Goal: Information Seeking & Learning: Learn about a topic

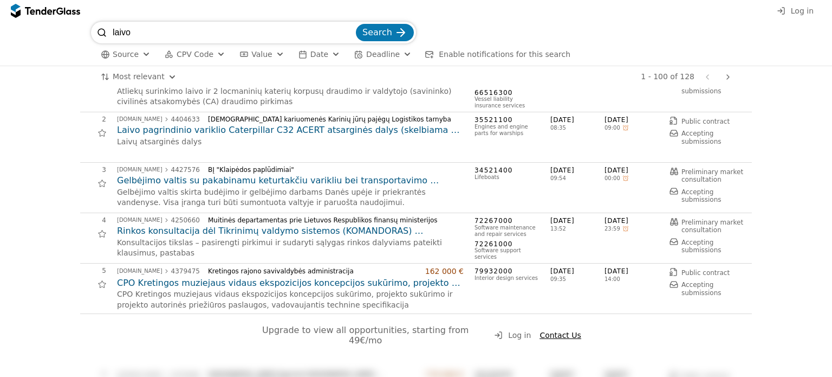
scroll to position [54, 0]
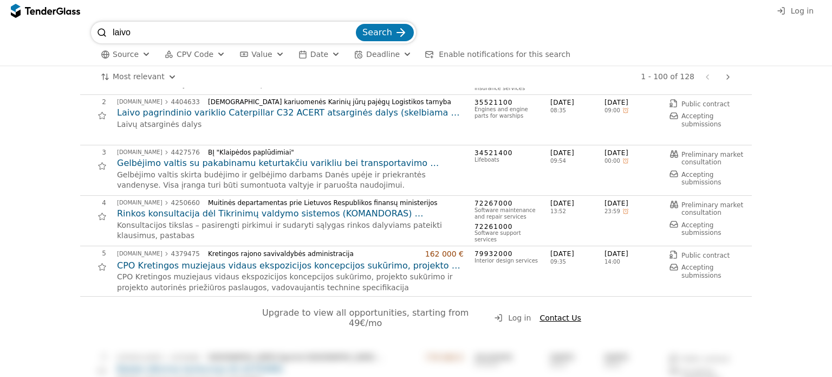
click at [161, 27] on input "laivo" at bounding box center [233, 33] width 241 height 22
type input "laivui"
click at [356, 24] on button "Search" at bounding box center [385, 32] width 58 height 17
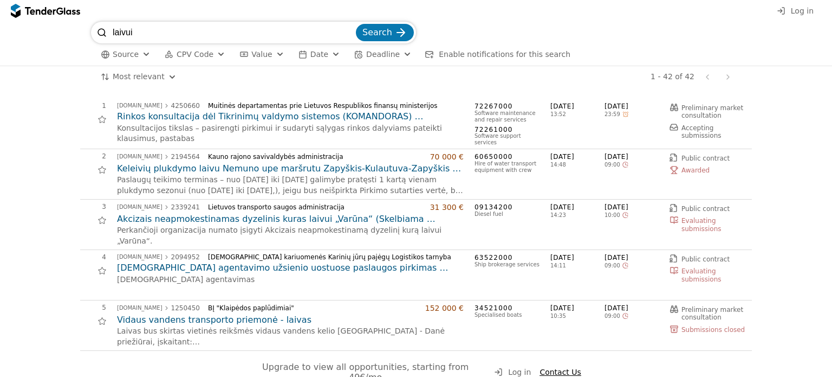
click at [164, 38] on input "laivui" at bounding box center [233, 33] width 241 height 22
type input "l"
type input "variklis"
click at [356, 24] on button "Search" at bounding box center [385, 32] width 58 height 17
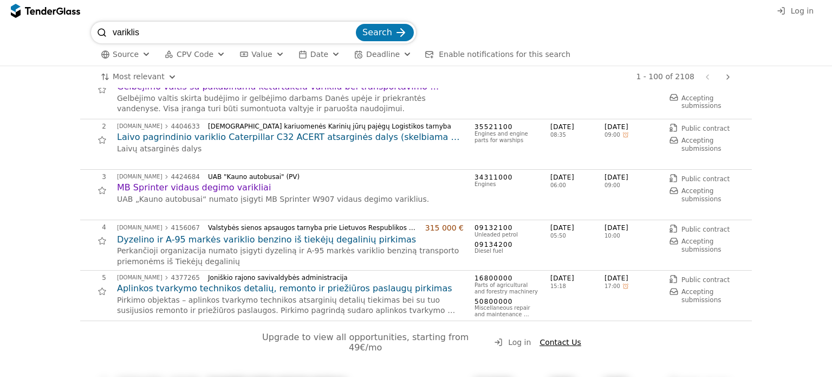
scroll to position [54, 0]
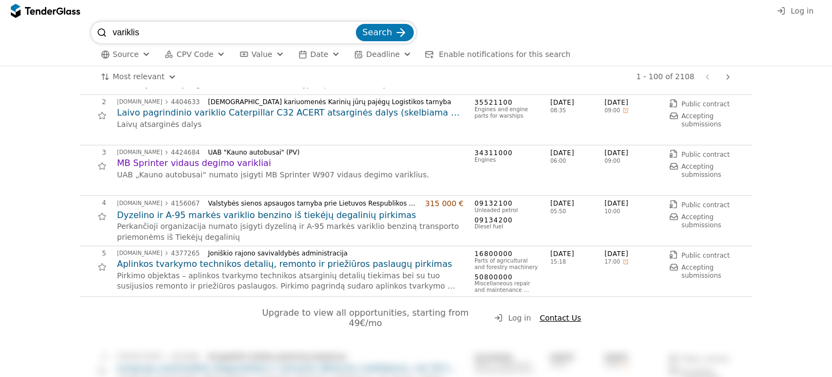
click at [222, 262] on h2 "Aplinkos tvarkymo technikos detalių, remonto ir priežiūros paslaugų pirkimas" at bounding box center [290, 264] width 347 height 12
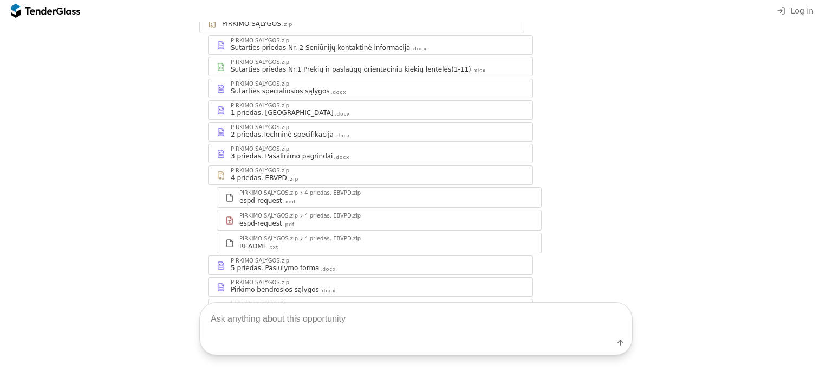
scroll to position [217, 0]
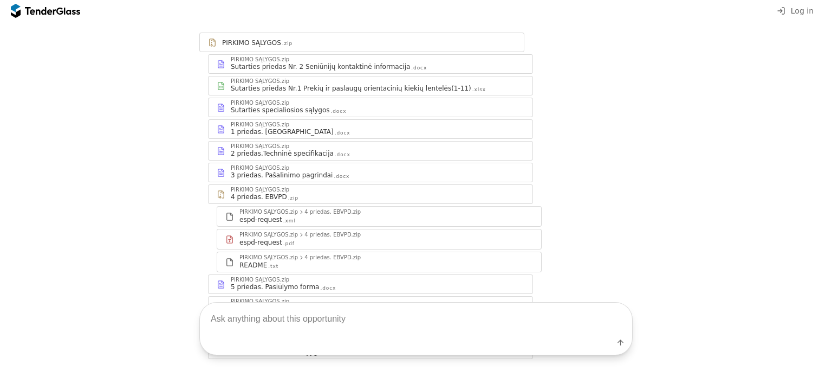
click at [274, 144] on div "PIRKIMO SĄLYGOS.zip" at bounding box center [260, 146] width 59 height 5
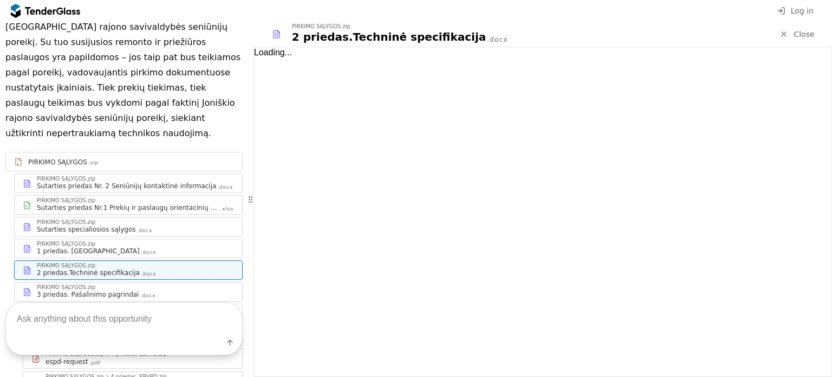
scroll to position [302, 0]
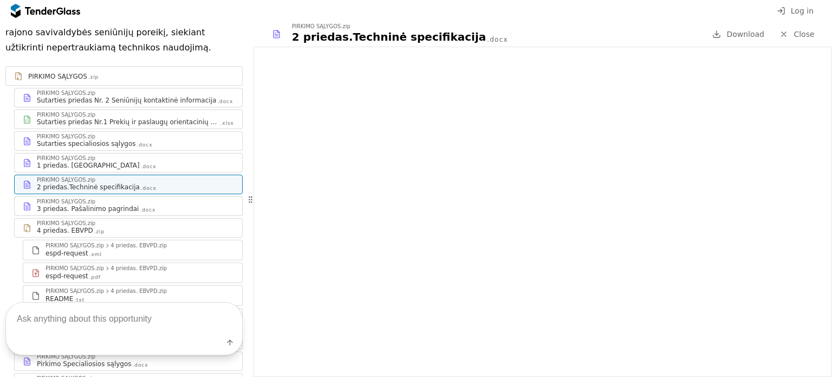
click at [144, 118] on div "Sutarties priedas Nr.1 Prekių ir paslaugų orientacinių kiekių lentelės(1-11)" at bounding box center [128, 122] width 183 height 9
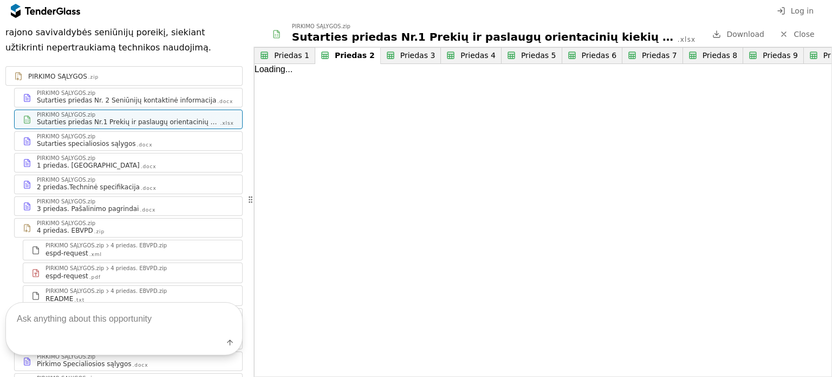
click at [338, 54] on div "Priedas 2" at bounding box center [355, 55] width 40 height 9
click at [396, 47] on button "Priedas 3" at bounding box center [411, 55] width 61 height 17
click at [456, 56] on div "Priedas 4" at bounding box center [476, 55] width 40 height 9
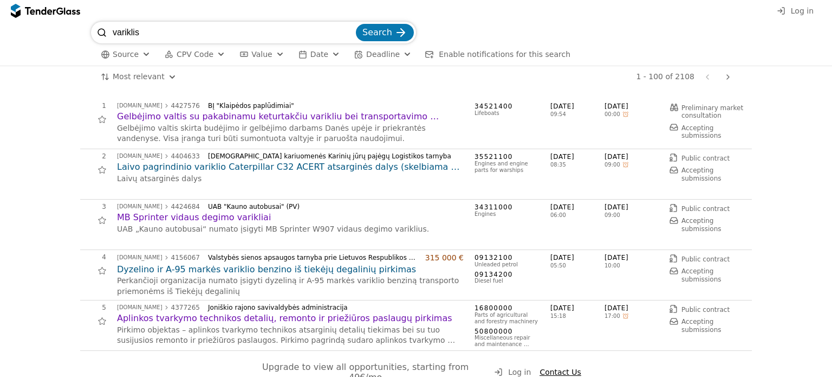
click at [174, 162] on h2 "Laivo pagrindinio variklio Caterpillar C32 ACERT atsarginės dalys (skelbiama ap…" at bounding box center [290, 167] width 347 height 12
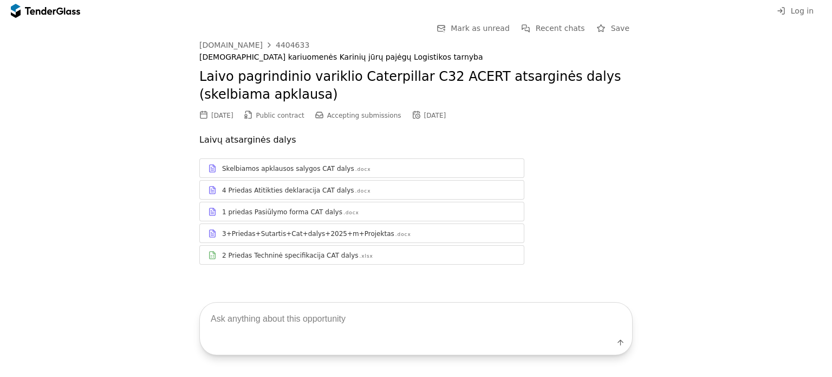
click at [284, 187] on div "4 Priedas Atitikties deklaracija CAT dalys" at bounding box center [288, 190] width 132 height 9
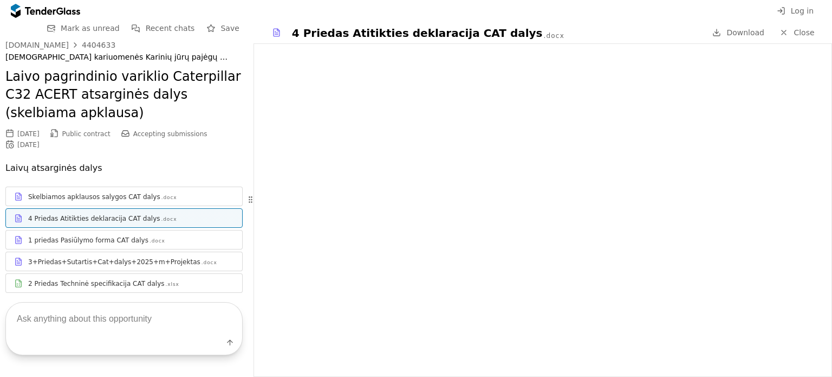
click at [168, 197] on div "Skelbiamos apklausos salygos CAT dalys .docx" at bounding box center [131, 196] width 206 height 9
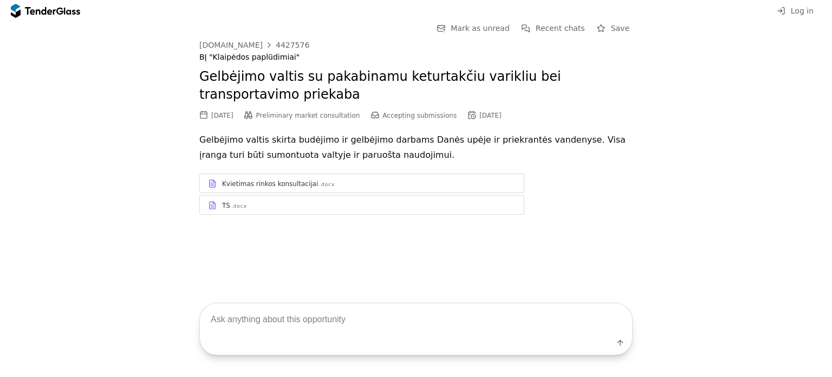
click at [327, 177] on div "Kvietimas rinkos konsultacijai .docx" at bounding box center [362, 184] width 324 height 14
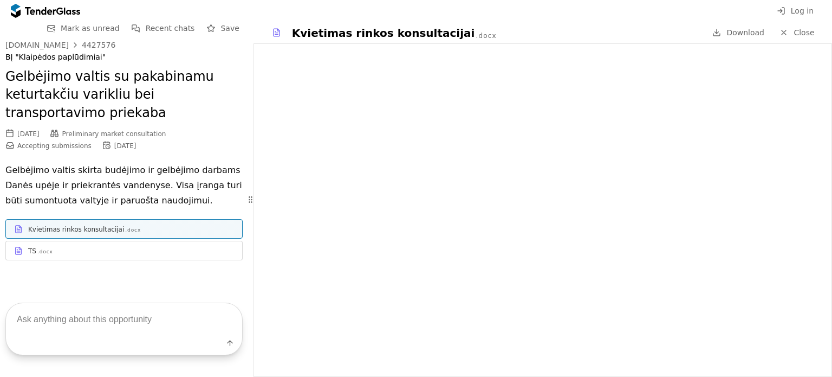
click at [136, 250] on div "TS .docx" at bounding box center [131, 251] width 206 height 9
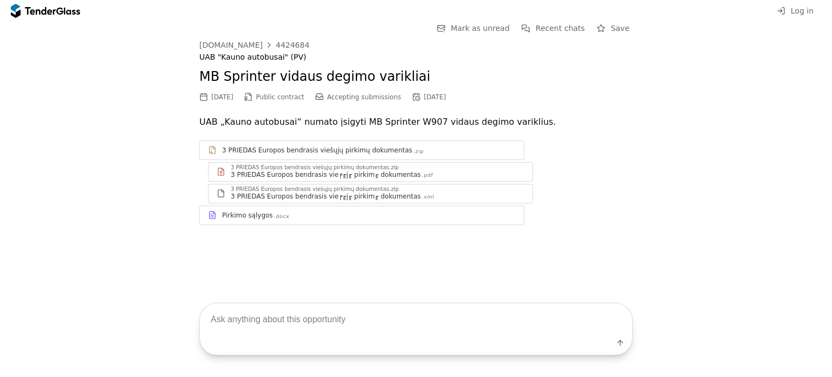
click at [366, 176] on div "3 PRIEDAS Europos bendrasis vie╒╓j╓ pirkim╓ dokumentas" at bounding box center [326, 174] width 190 height 9
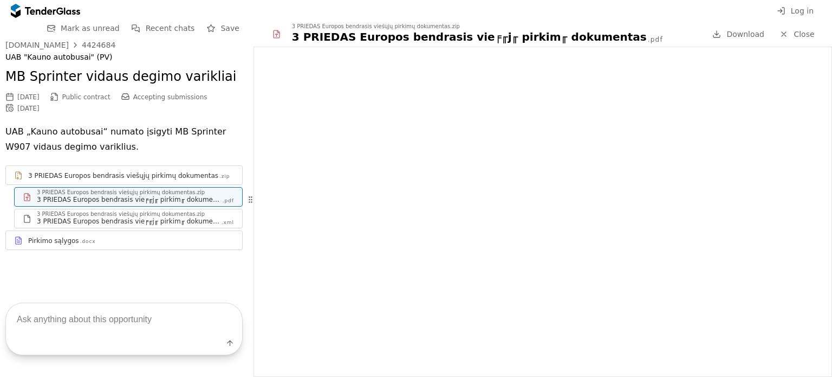
click at [169, 221] on div "3 PRIEDAS Europos bendrasis vie╒╓j╓ pirkim╓ dokumentas" at bounding box center [129, 221] width 184 height 9
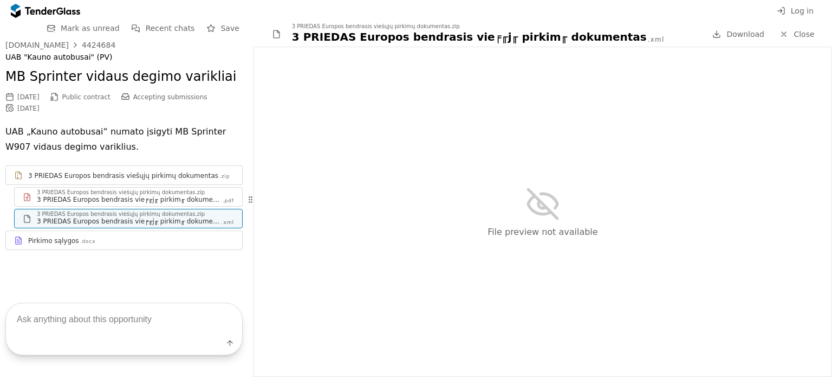
click at [169, 236] on div "Pirkimo sąlygos .docx" at bounding box center [131, 240] width 206 height 9
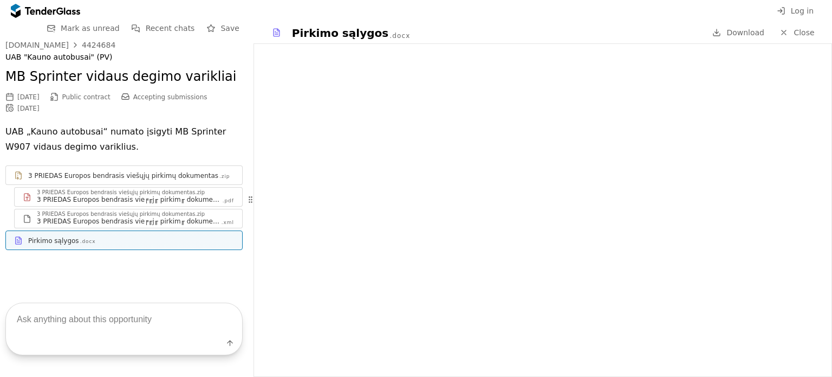
click at [182, 171] on div at bounding box center [131, 171] width 206 height 1
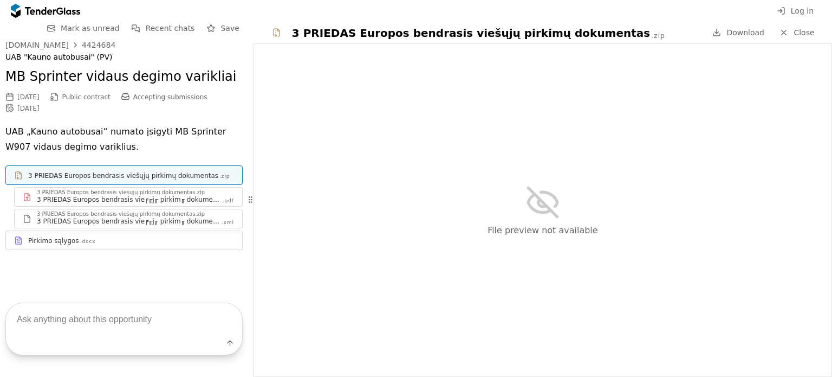
click at [187, 232] on link "Pirkimo sąlygos .docx" at bounding box center [123, 240] width 237 height 20
